Goal: Check status: Check status

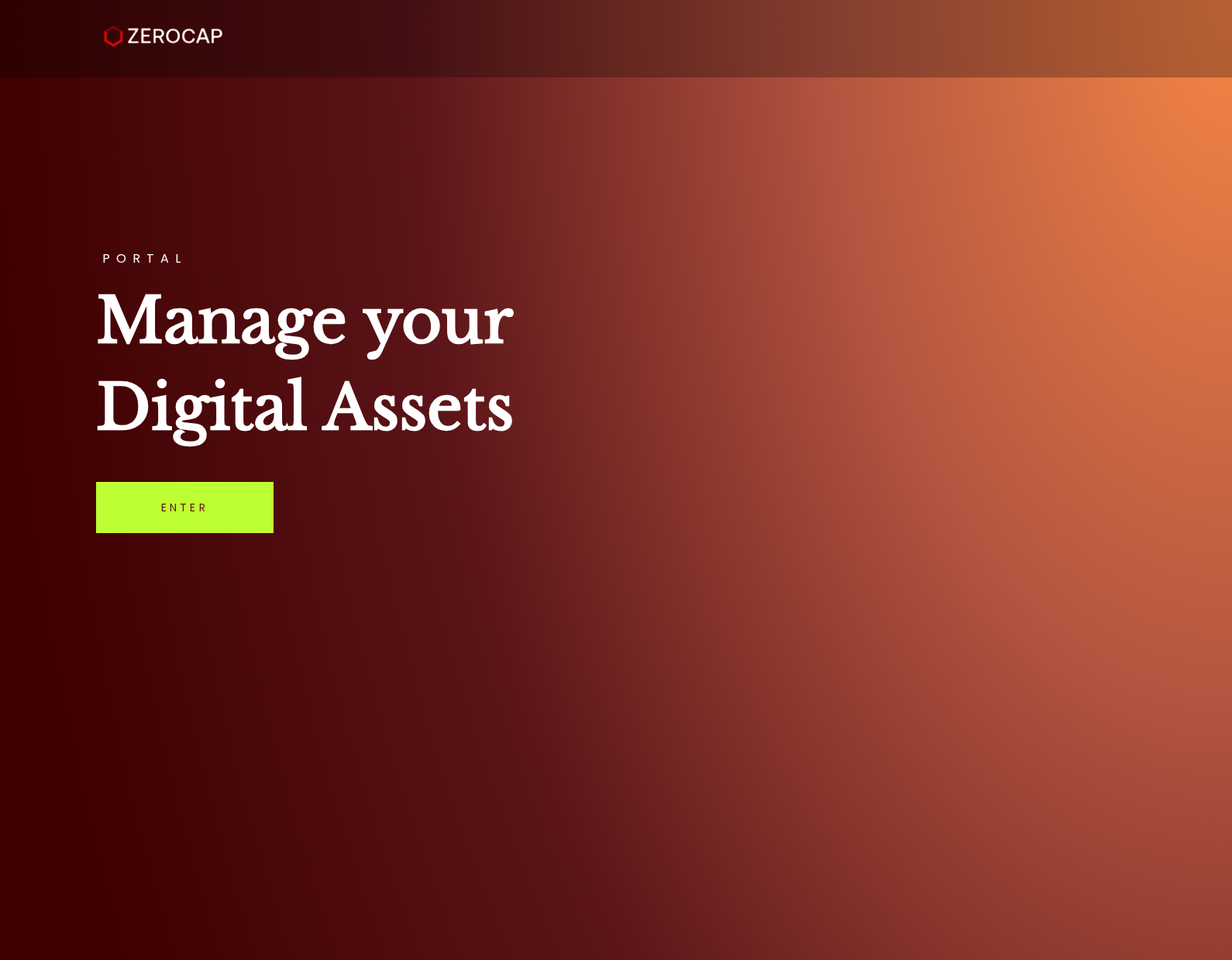
click at [151, 521] on link "Enter" at bounding box center [185, 507] width 177 height 51
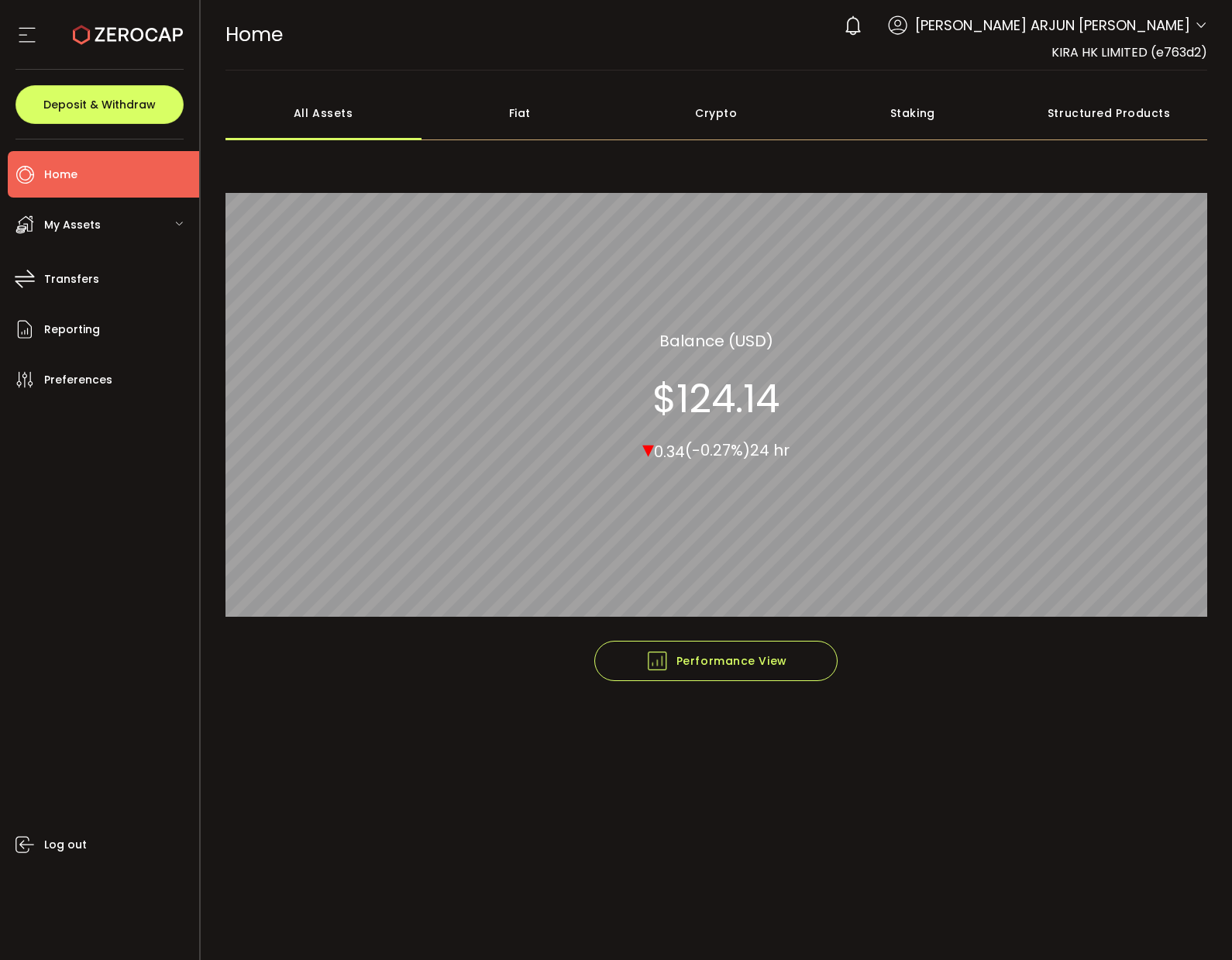
click at [172, 221] on div "My Assets" at bounding box center [103, 224] width 191 height 46
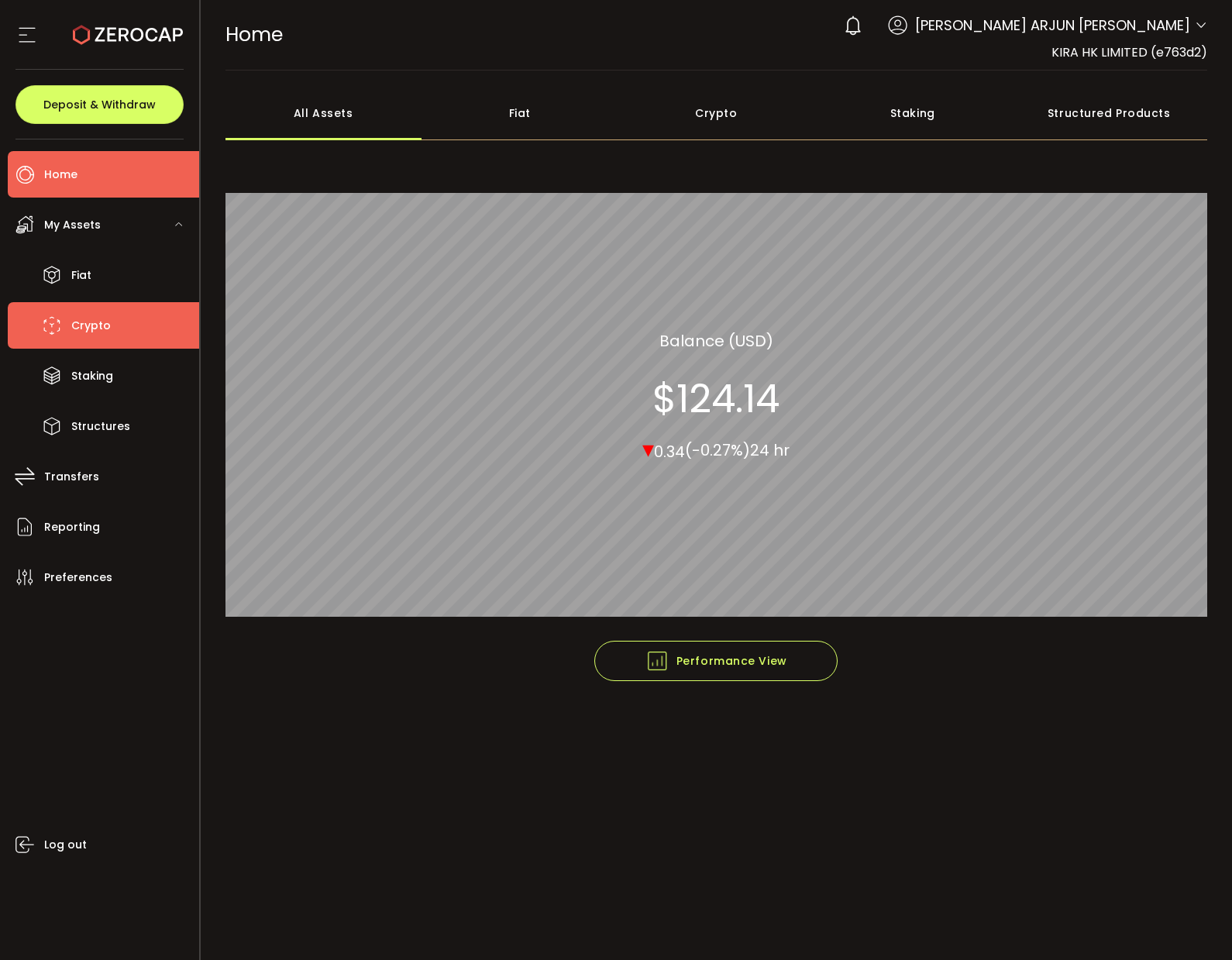
click at [97, 337] on span "Crypto" at bounding box center [91, 326] width 40 height 23
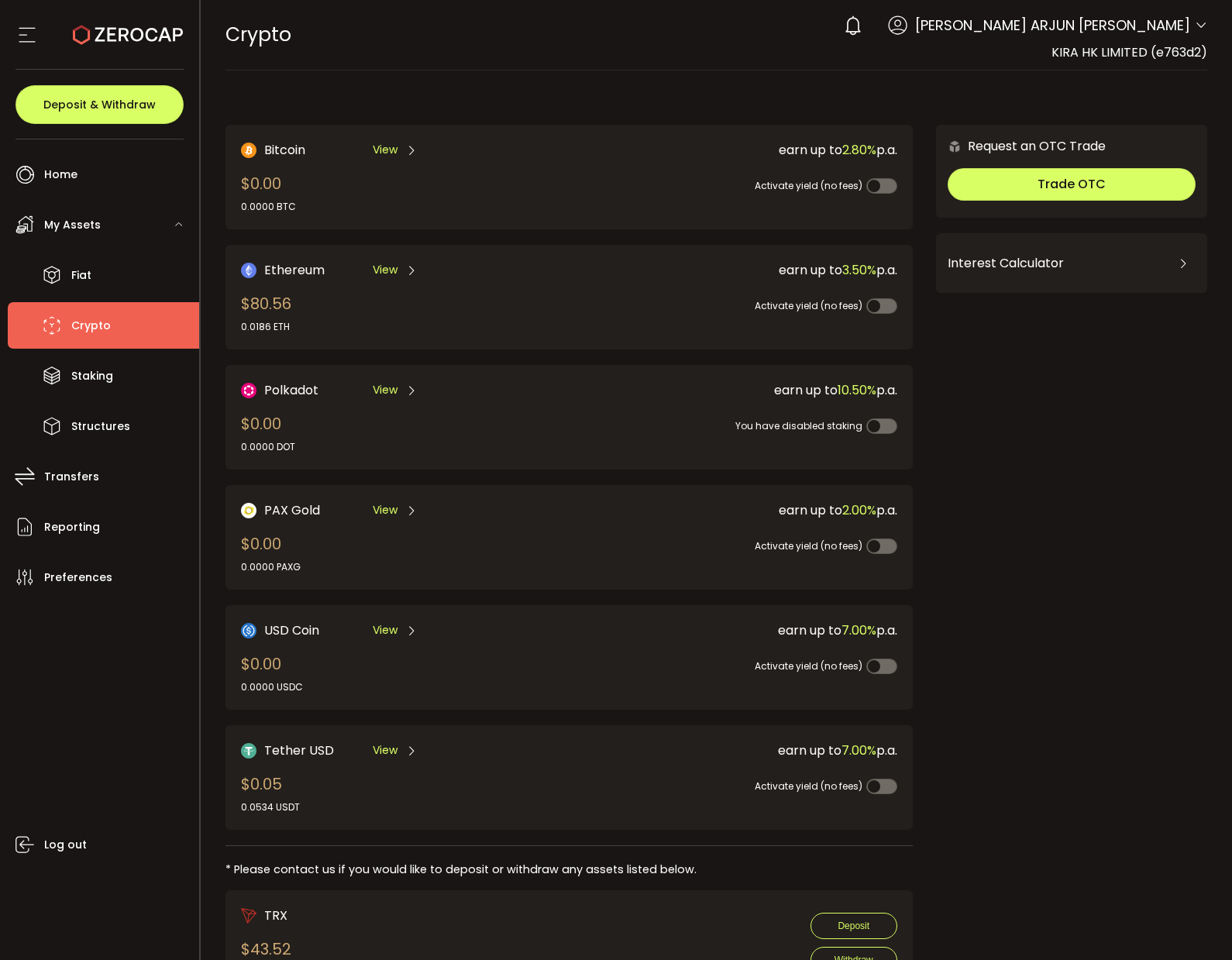
click at [378, 270] on span "View" at bounding box center [385, 270] width 25 height 16
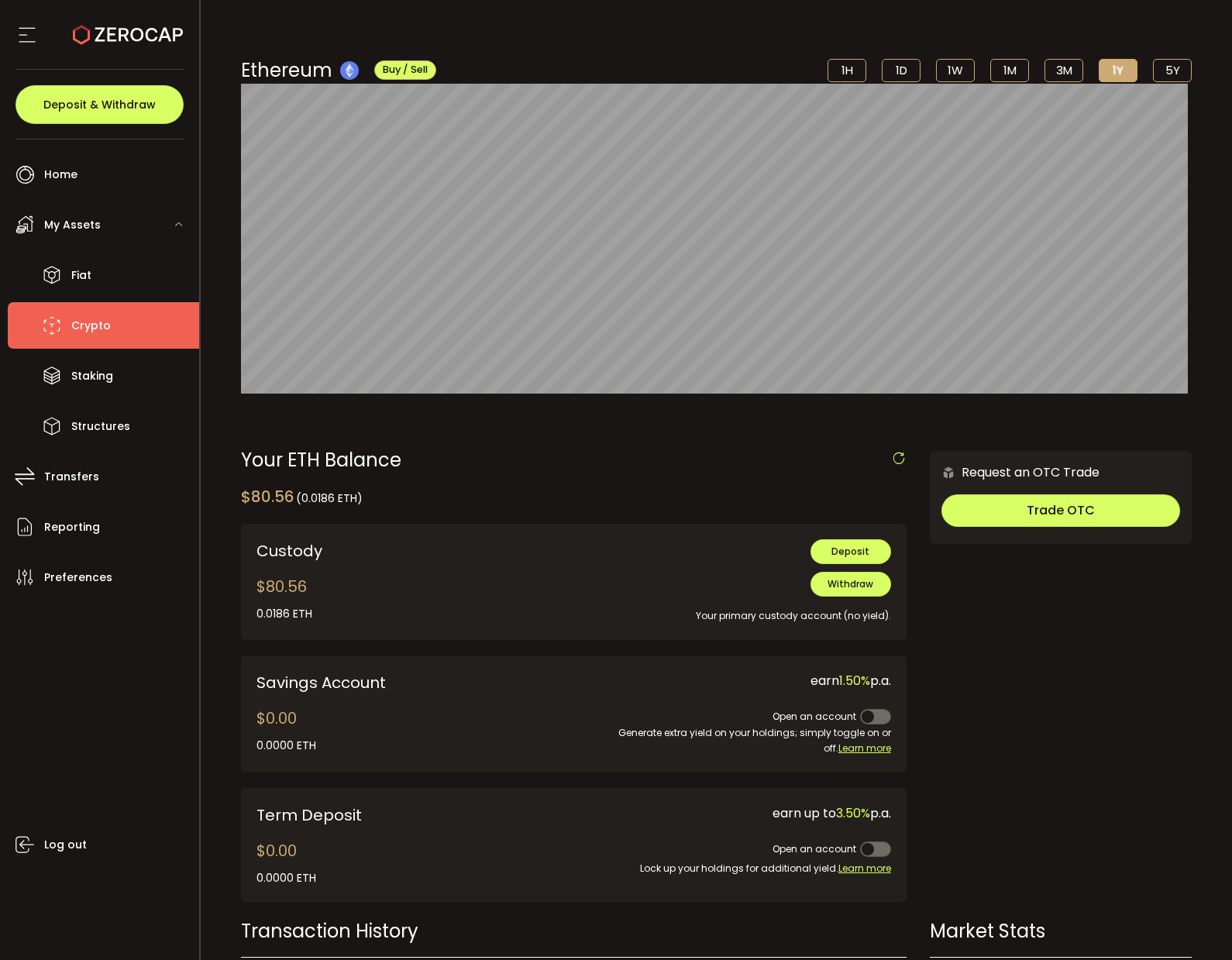
scroll to position [150, 0]
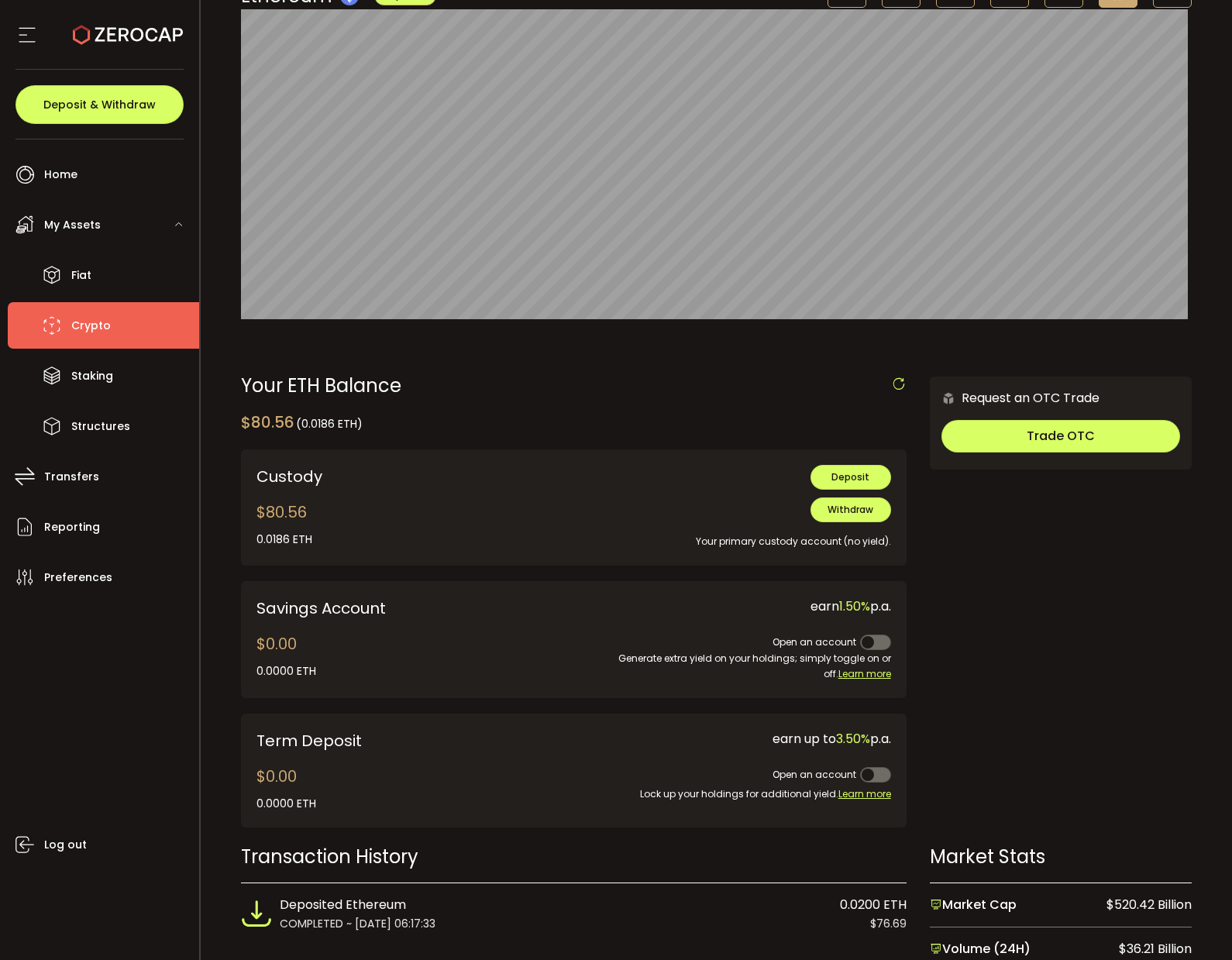
click at [285, 521] on div "$80.56 0.0186 ETH 0.0000 ETH ETH-ERC20 ETH-TRC20" at bounding box center [284, 524] width 56 height 47
click at [677, 533] on div "Your primary custody account (no yield)." at bounding box center [713, 536] width 358 height 27
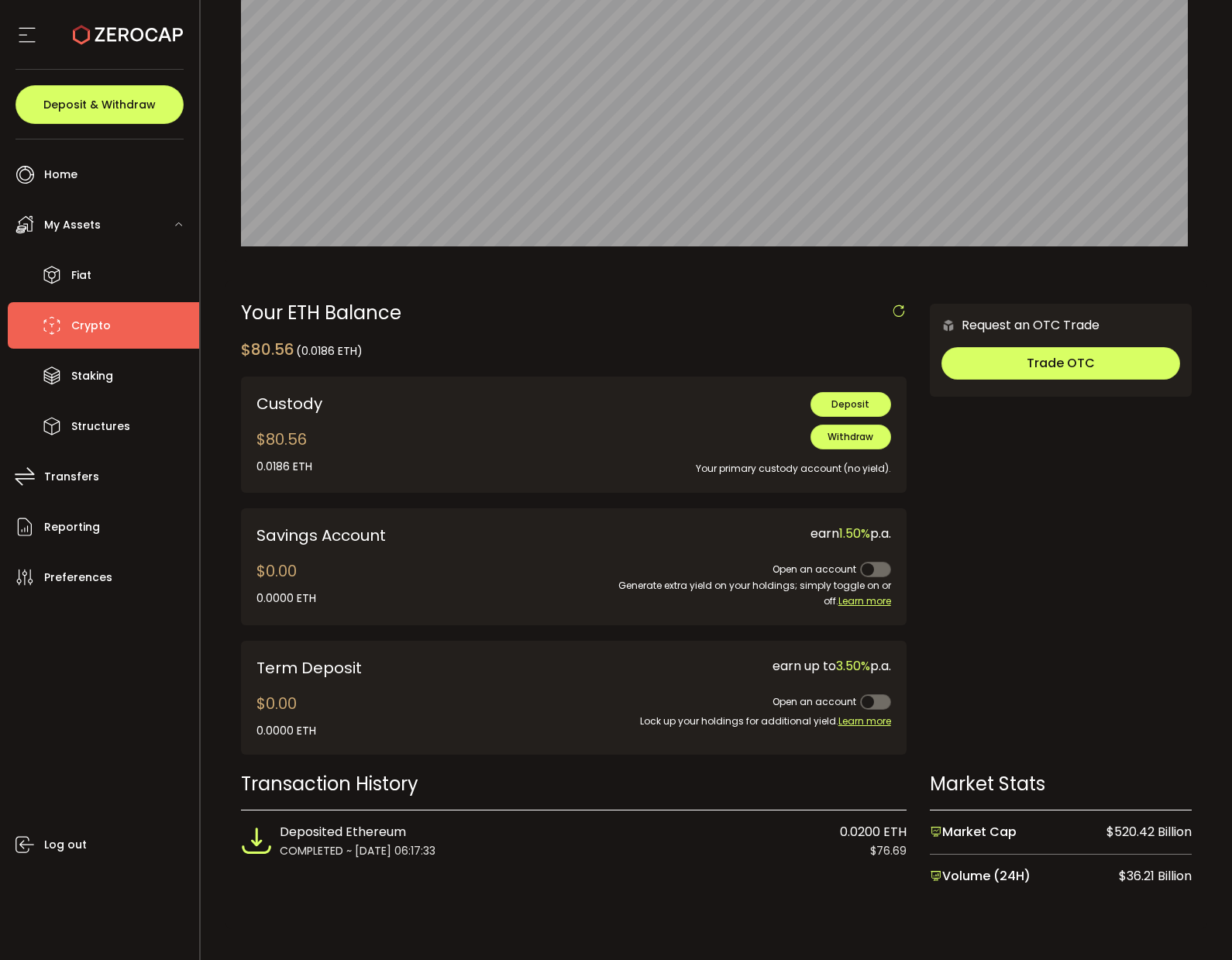
scroll to position [223, 0]
click at [877, 852] on span "$76.69" at bounding box center [888, 852] width 37 height 17
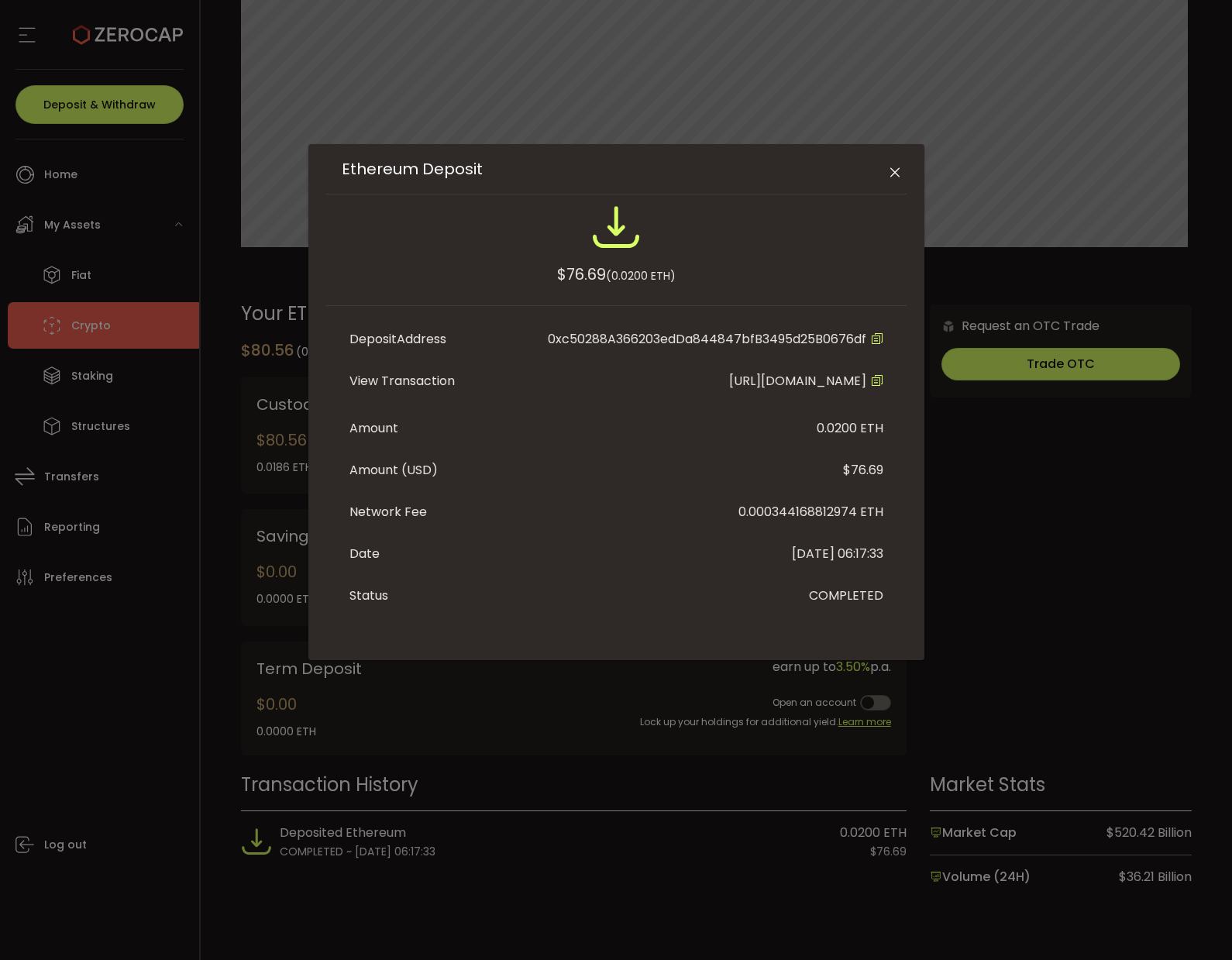
click at [871, 387] on icon "Ethereum Deposit" at bounding box center [877, 380] width 12 height 12
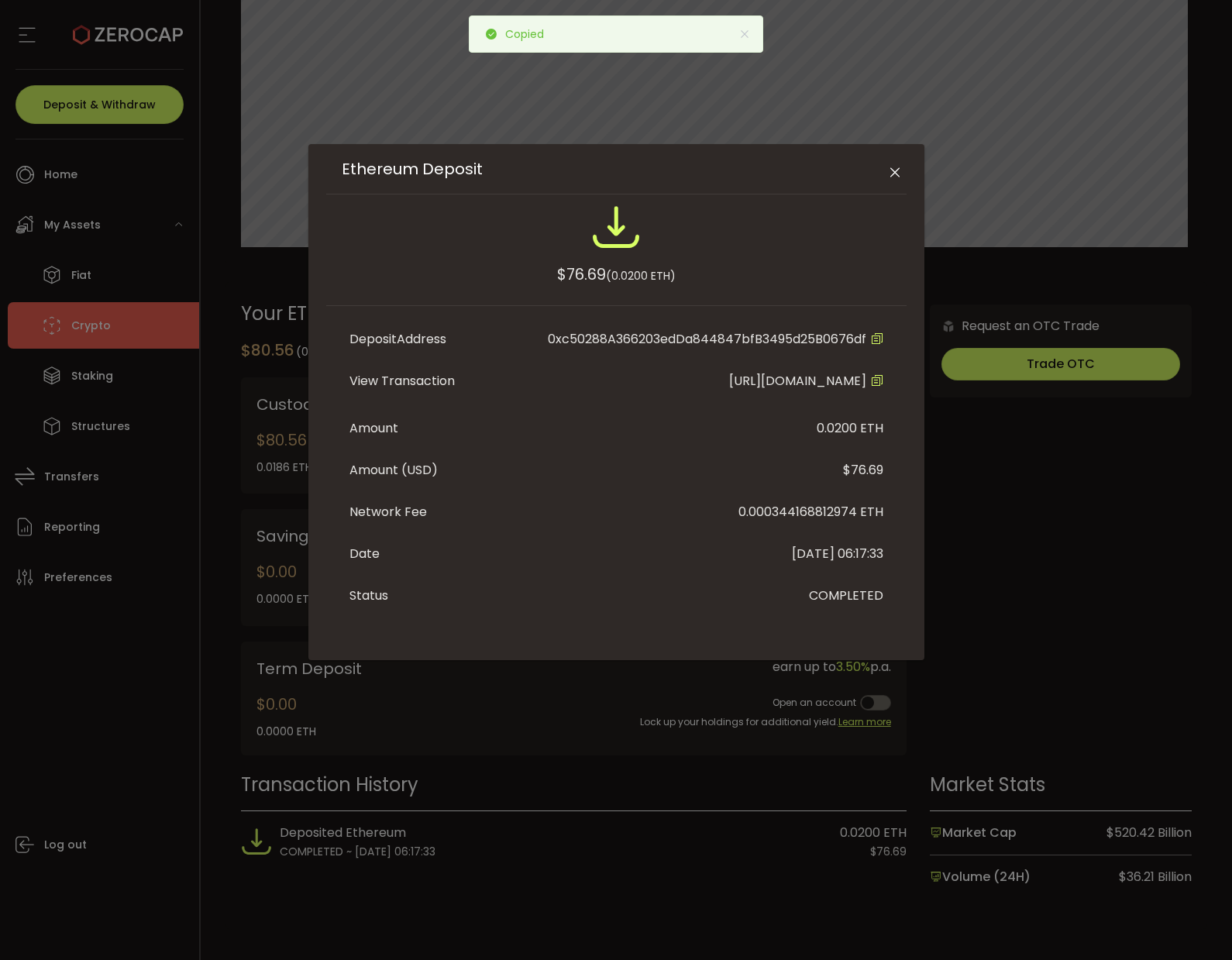
click at [729, 390] on span "[URL][DOMAIN_NAME]" at bounding box center [806, 382] width 155 height 19
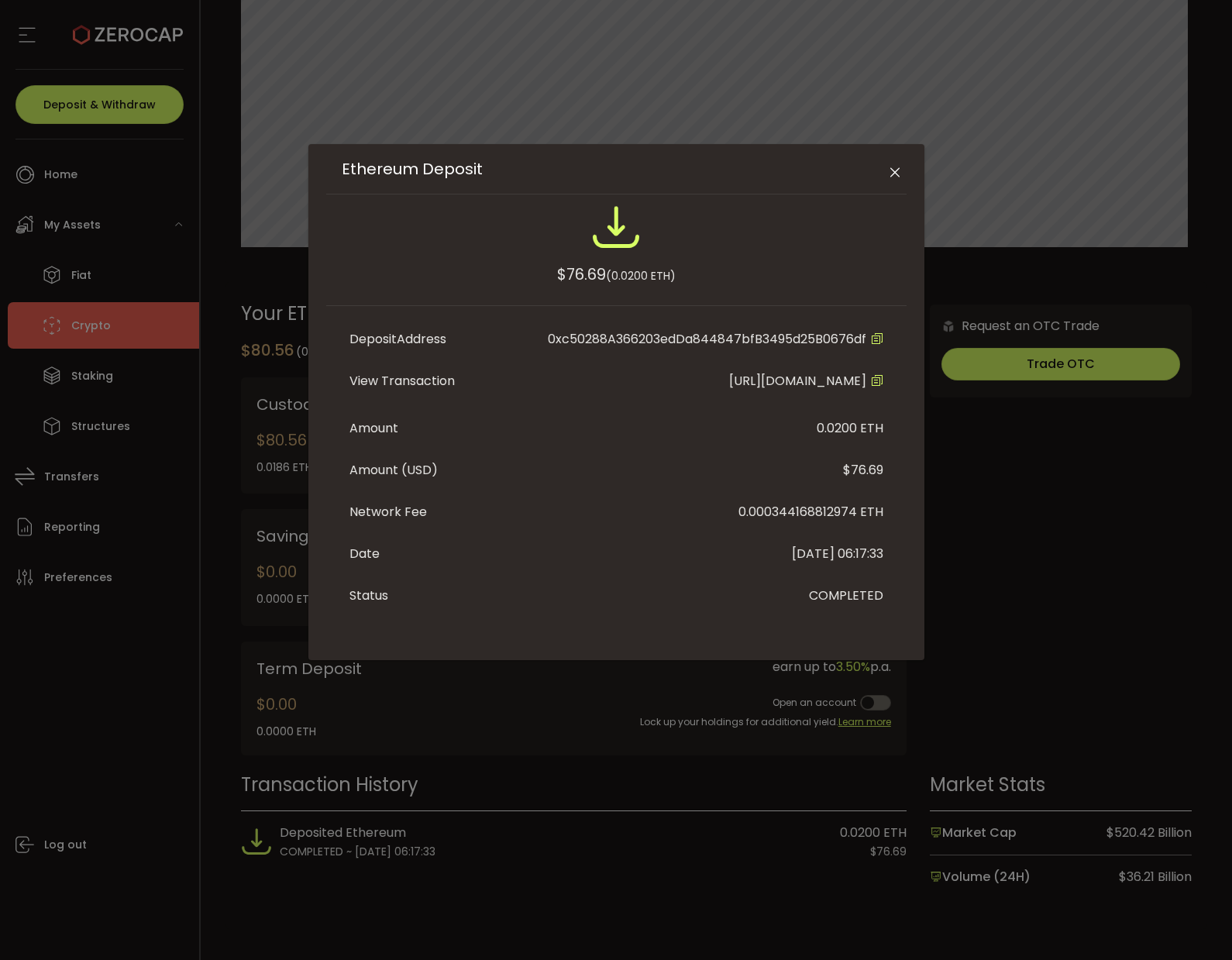
click at [896, 175] on icon "Close" at bounding box center [895, 173] width 15 height 15
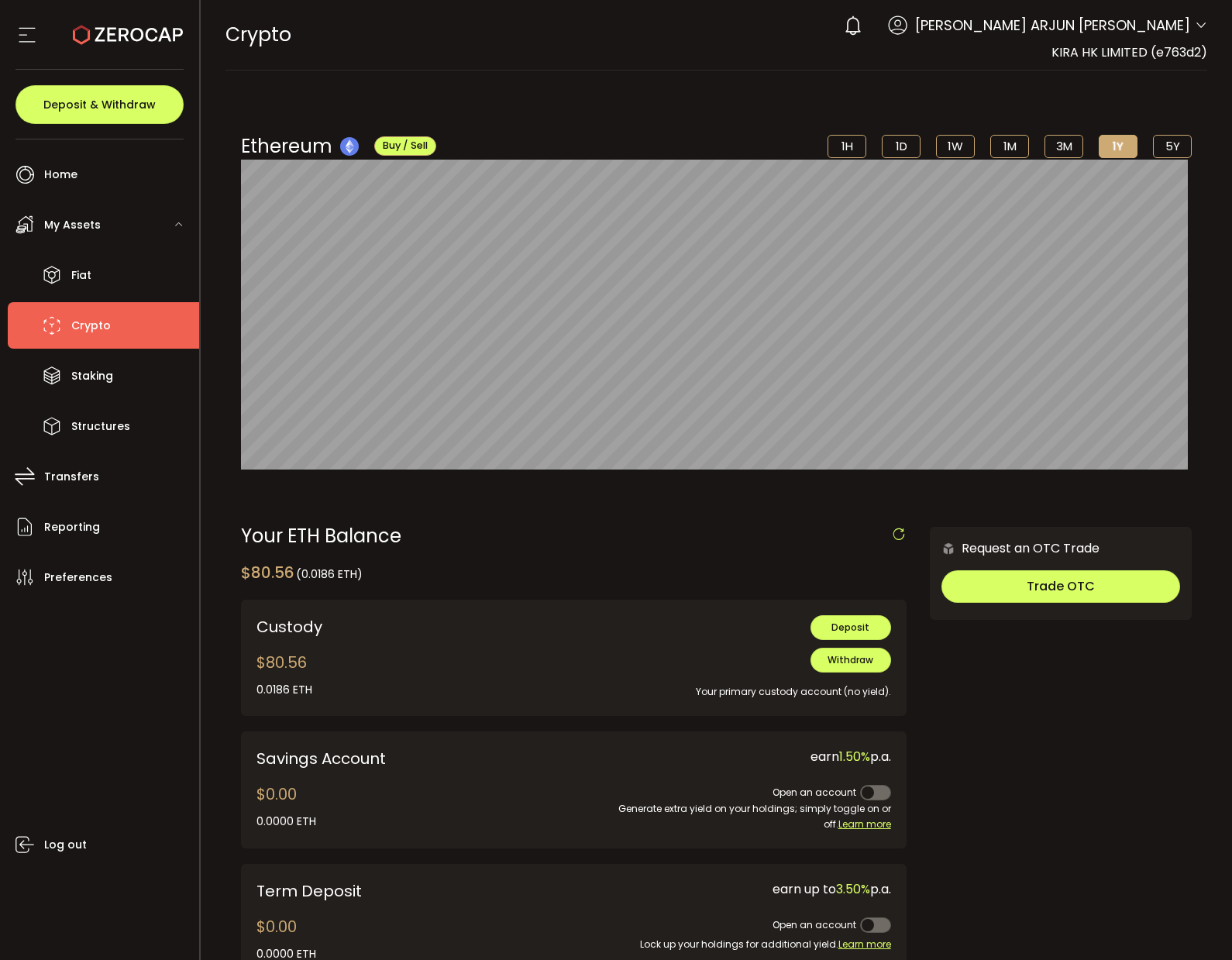
scroll to position [0, 0]
click at [1113, 33] on span "[PERSON_NAME] ARJUN [PERSON_NAME]" at bounding box center [1053, 25] width 275 height 21
click at [1191, 17] on div "0 [PERSON_NAME] ARJUN [PERSON_NAME] Account KIRA HK LIMITED (e763d2) Preference…" at bounding box center [1022, 25] width 371 height 34
click at [1195, 25] on icon at bounding box center [1201, 25] width 12 height 12
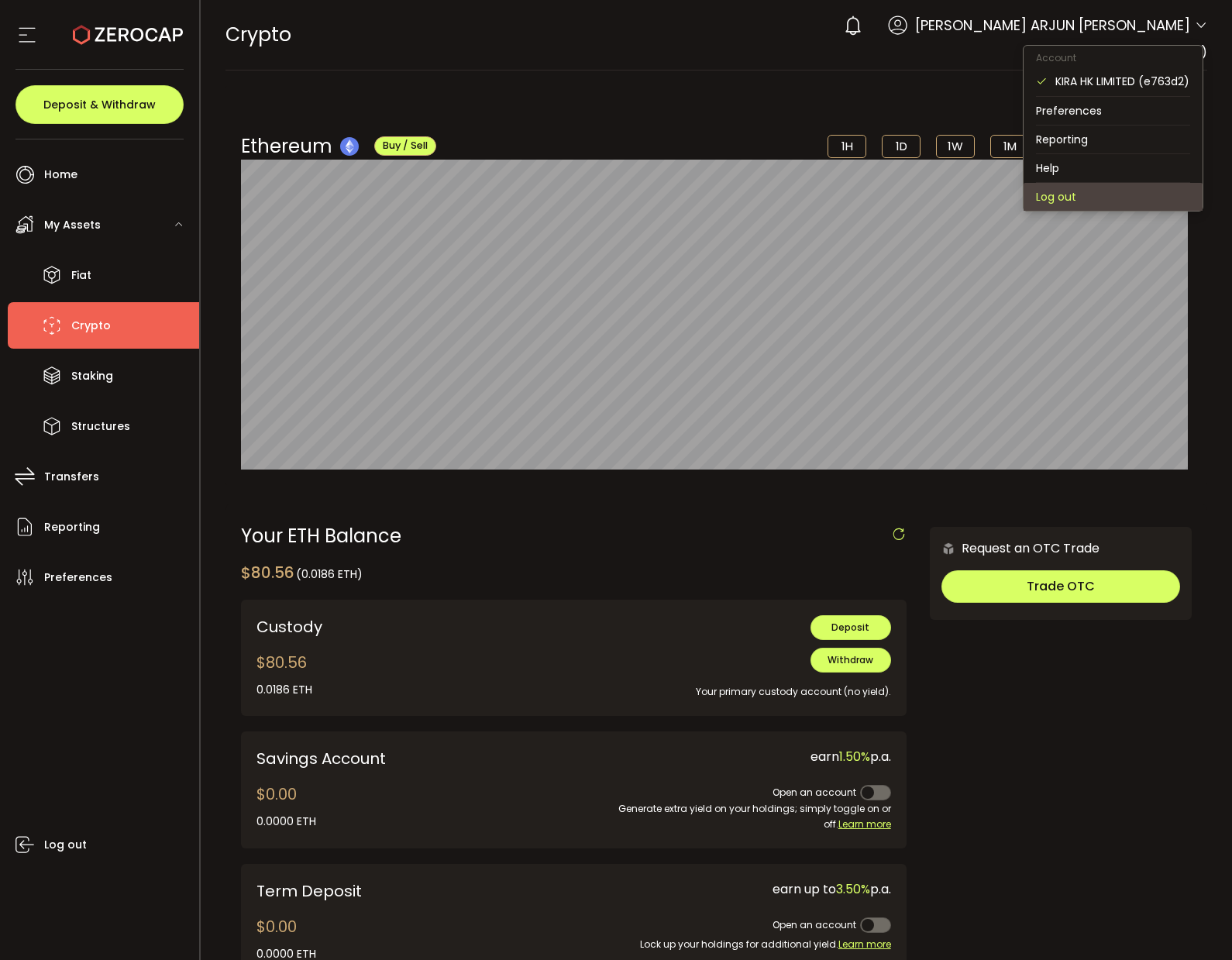
click at [1064, 195] on li "Log out" at bounding box center [1113, 197] width 179 height 28
